Goal: Information Seeking & Learning: Learn about a topic

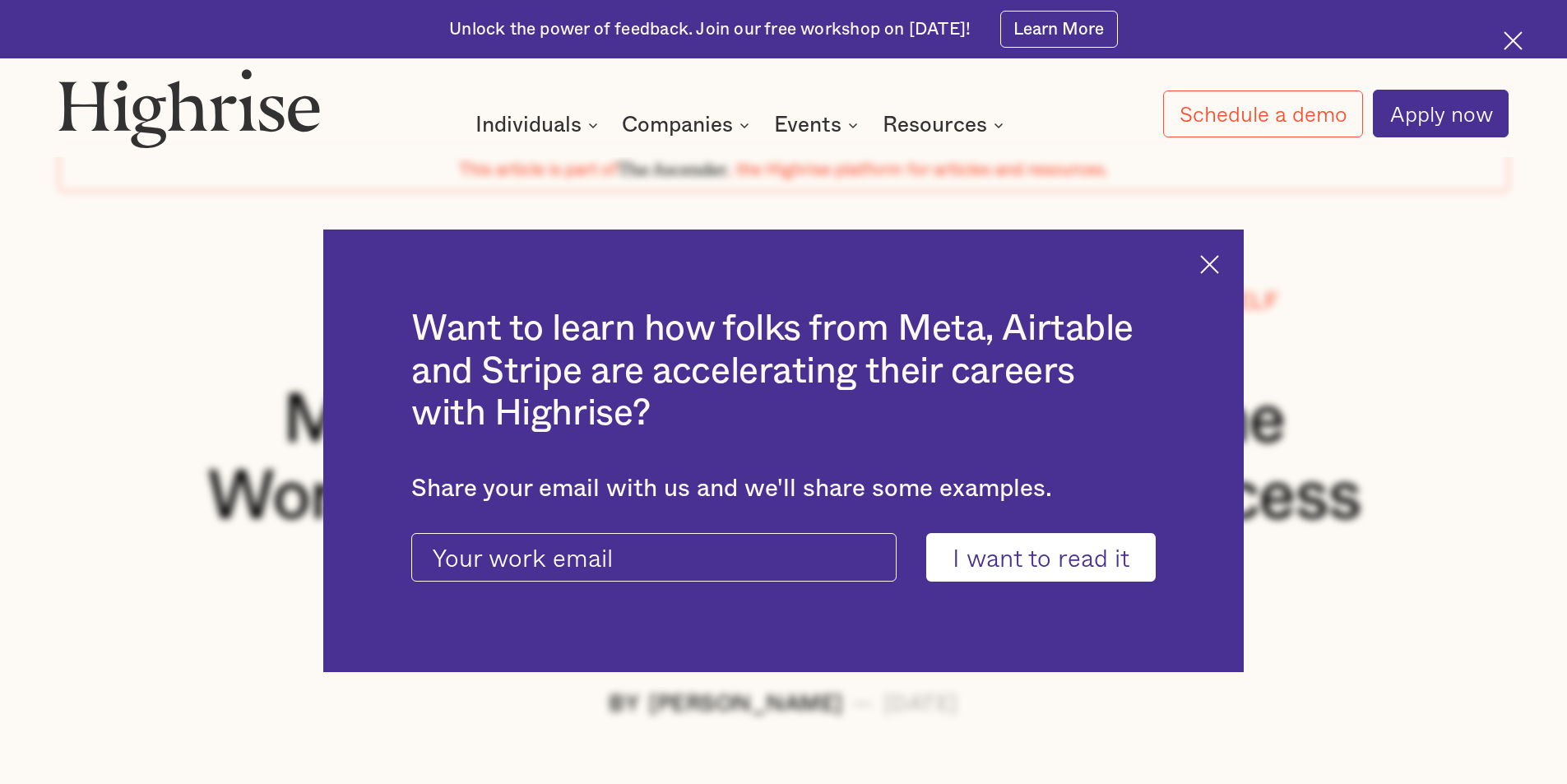
scroll to position [165, 0]
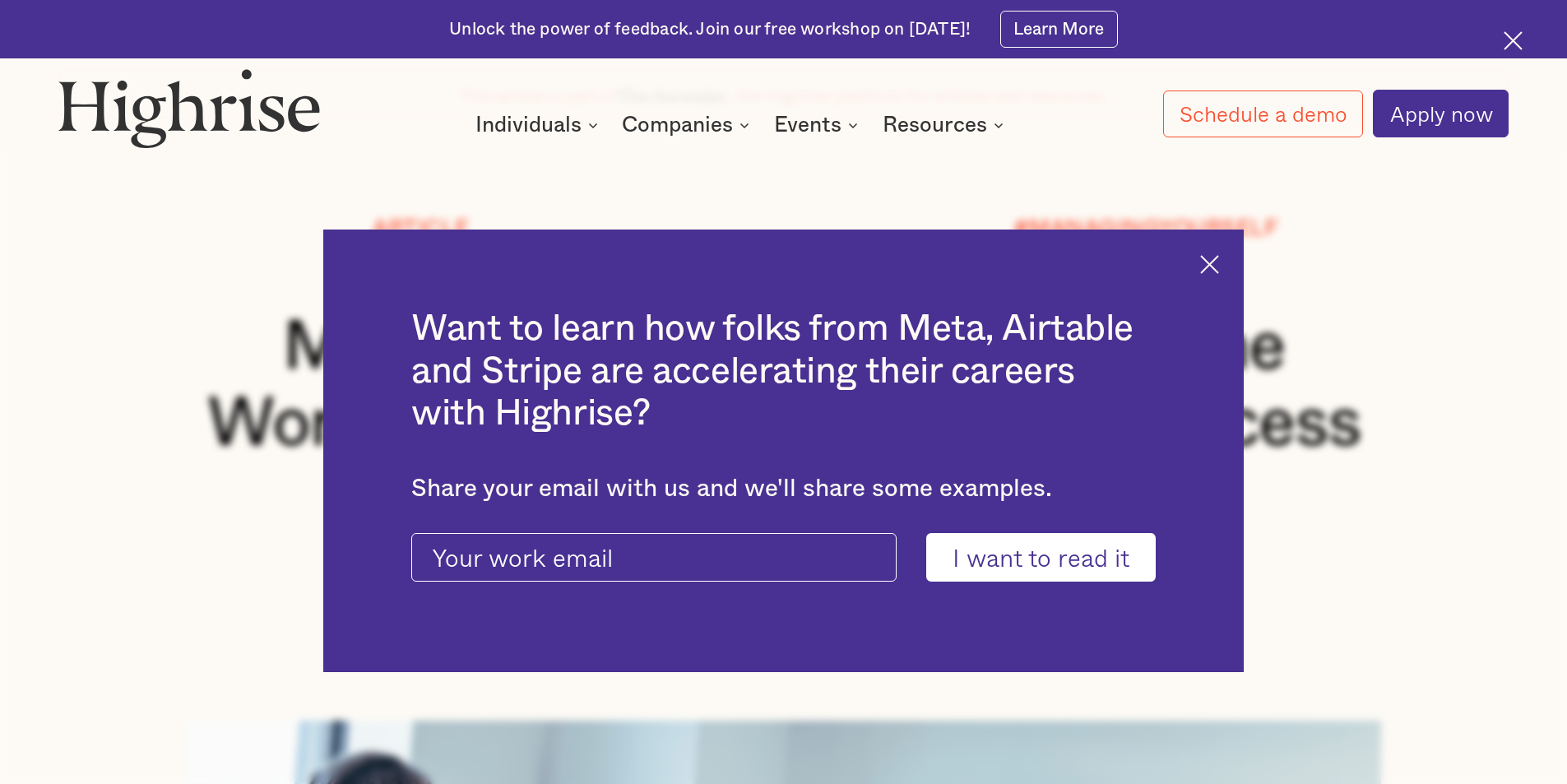
click at [1218, 259] on img at bounding box center [1210, 265] width 19 height 19
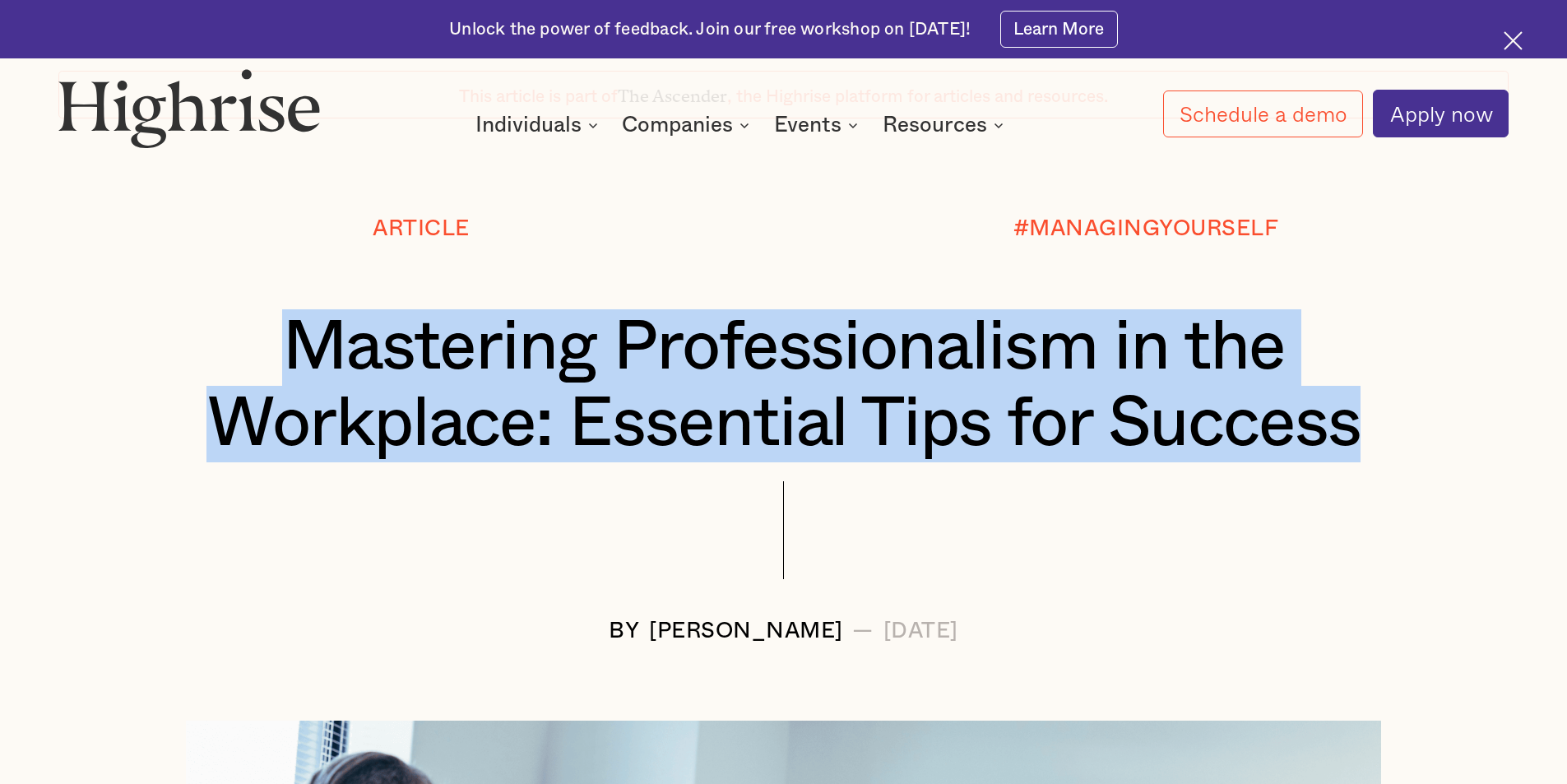
drag, startPoint x: 1357, startPoint y: 427, endPoint x: 258, endPoint y: 346, distance: 1102.0
click at [258, 346] on h1 "Mastering Professionalism in the Workplace: Essential Tips for Success" at bounding box center [784, 386] width 1330 height 153
copy h1 "Mastering Professionalism in the Workplace: Essential Tips for Success"
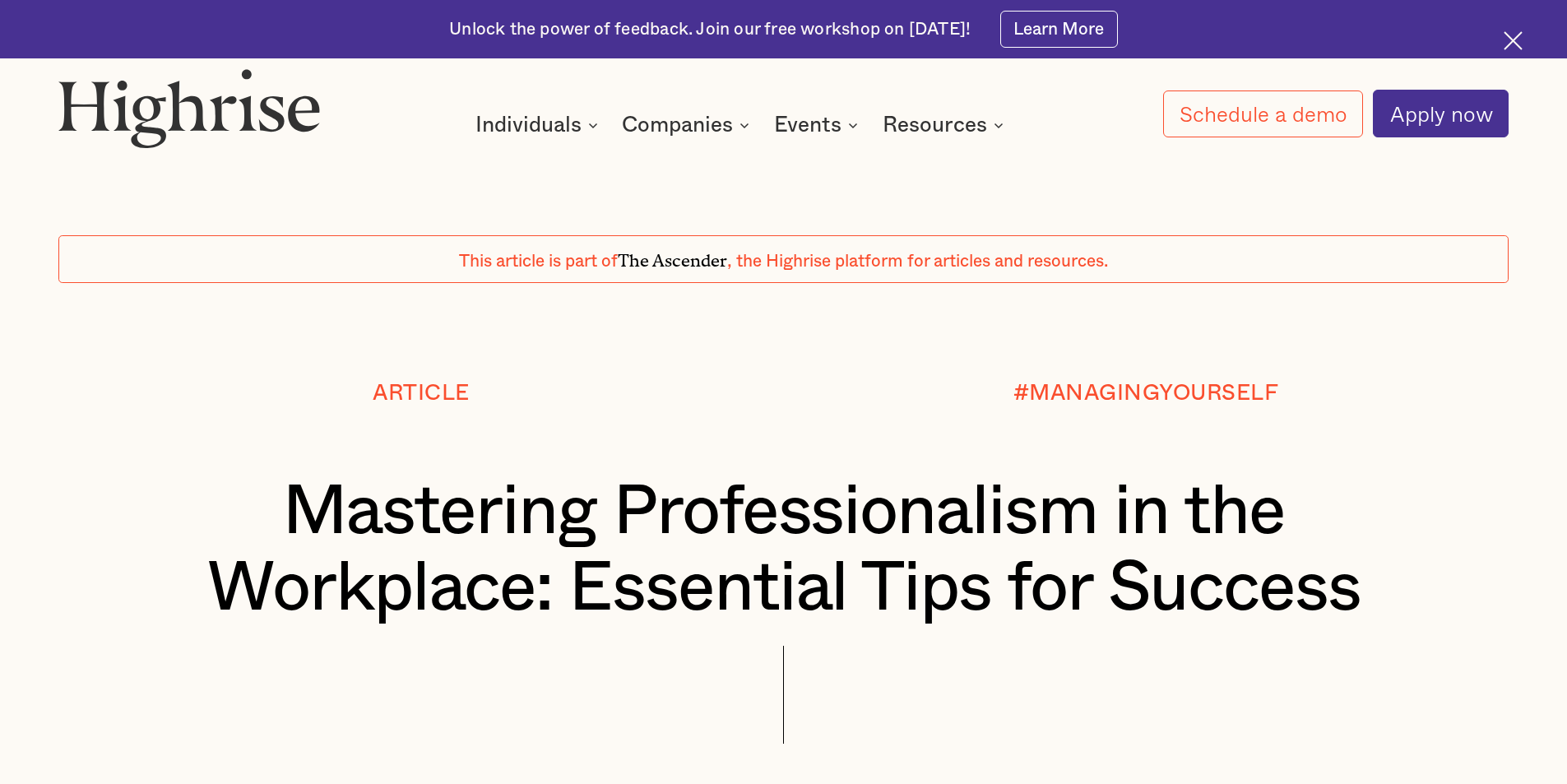
click at [304, 514] on h1 "Mastering Professionalism in the Workplace: Essential Tips for Success" at bounding box center [784, 550] width 1330 height 153
